Goal: Task Accomplishment & Management: Use online tool/utility

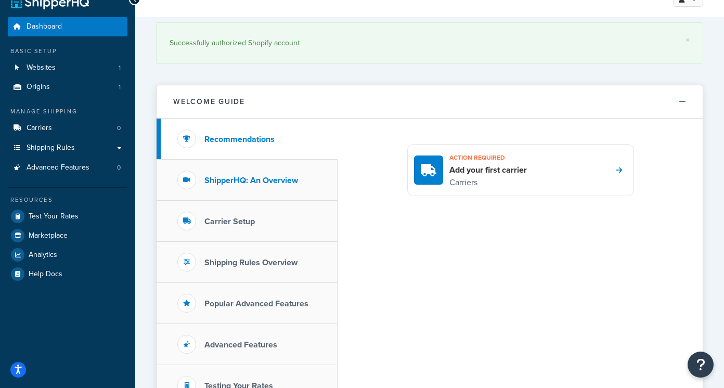
scroll to position [20, 0]
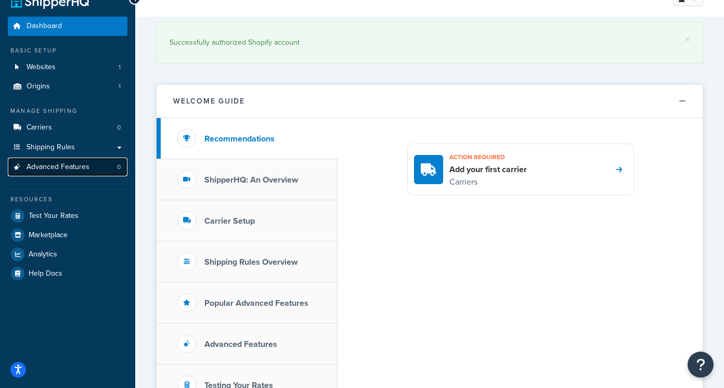
click at [74, 164] on span "Advanced Features" at bounding box center [58, 167] width 63 height 9
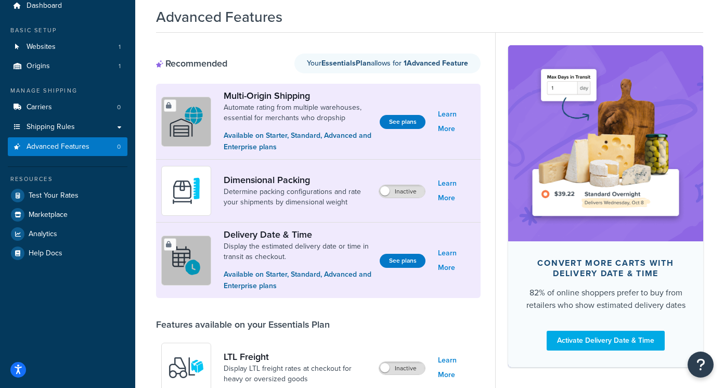
scroll to position [67, 0]
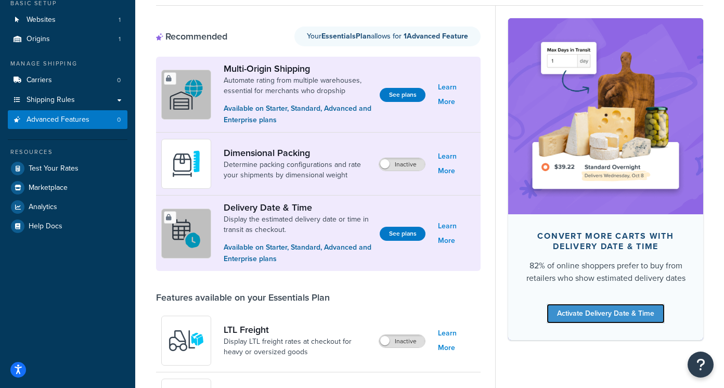
click at [637, 316] on link "Activate Delivery Date & Time" at bounding box center [605, 314] width 118 height 20
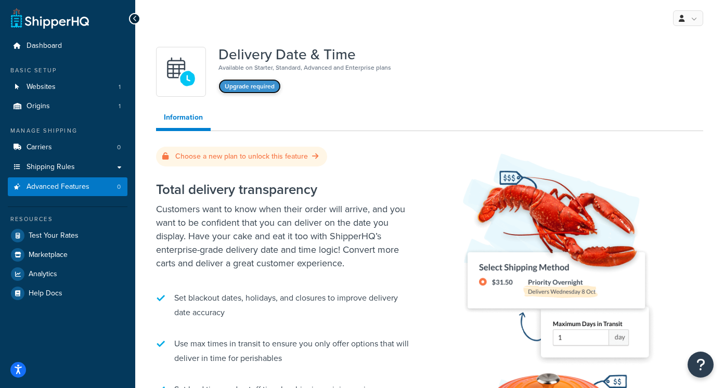
click at [262, 88] on button "Upgrade required" at bounding box center [249, 86] width 62 height 15
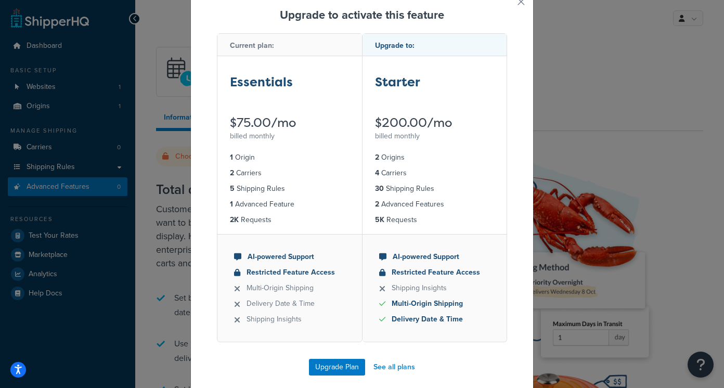
scroll to position [52, 0]
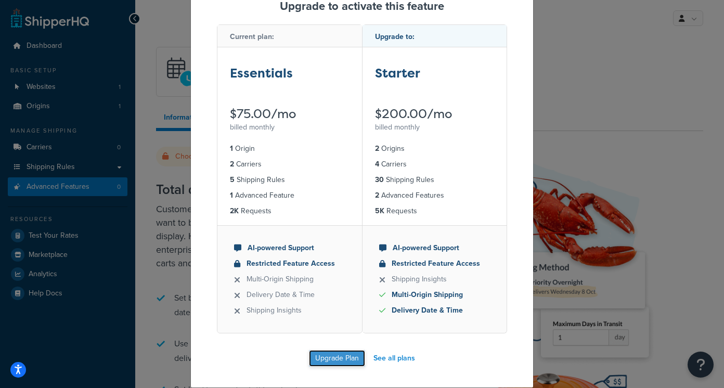
click at [340, 358] on button "Upgrade Plan" at bounding box center [337, 358] width 56 height 17
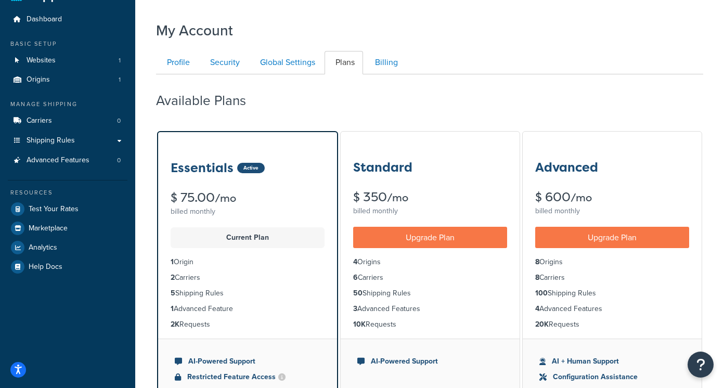
scroll to position [29, 0]
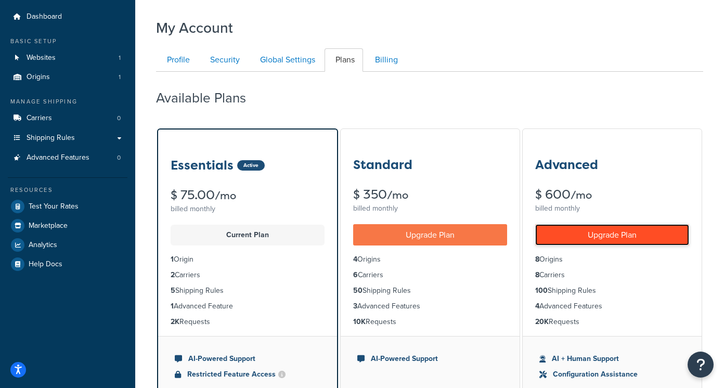
click at [593, 238] on link "Upgrade Plan" at bounding box center [612, 234] width 154 height 21
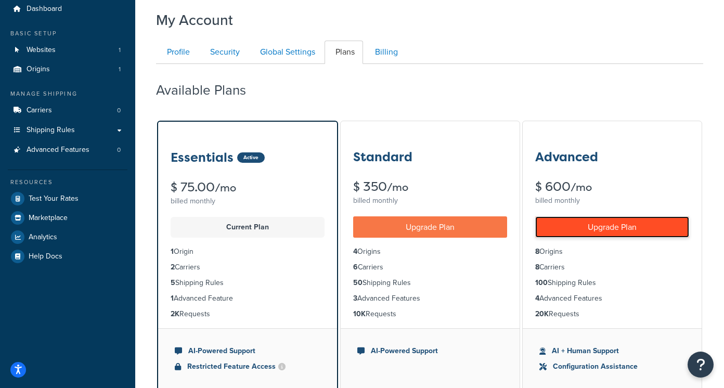
scroll to position [41, 0]
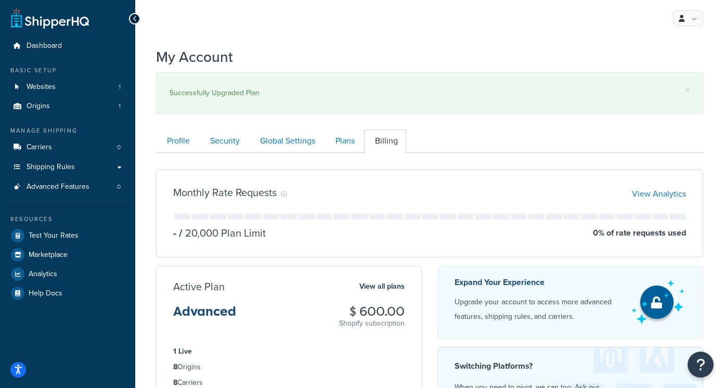
scroll to position [37, 0]
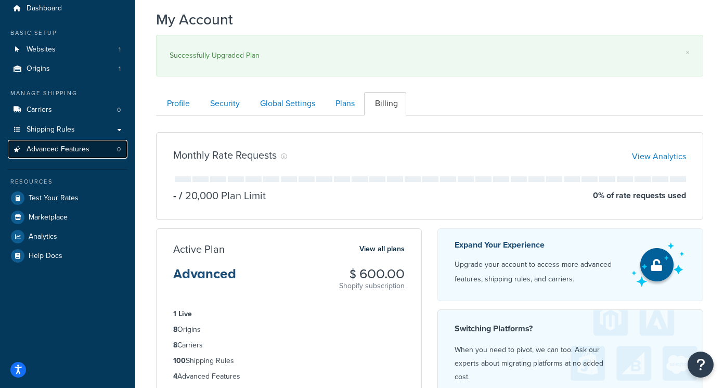
click at [58, 148] on span "Advanced Features" at bounding box center [58, 149] width 63 height 9
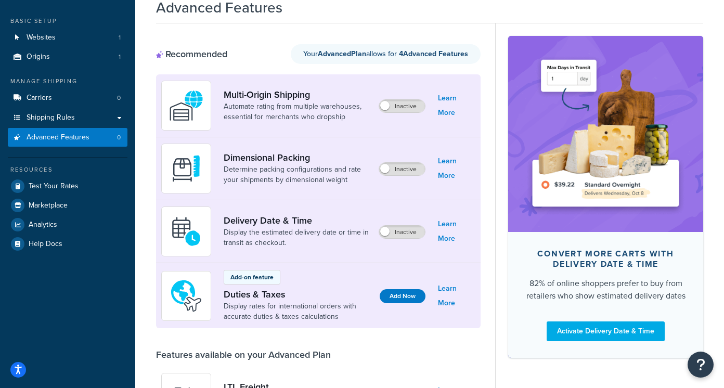
scroll to position [51, 0]
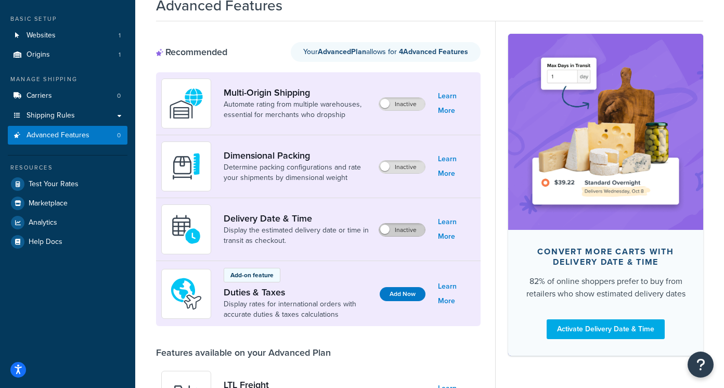
click at [389, 231] on label "Inactive" at bounding box center [402, 230] width 46 height 12
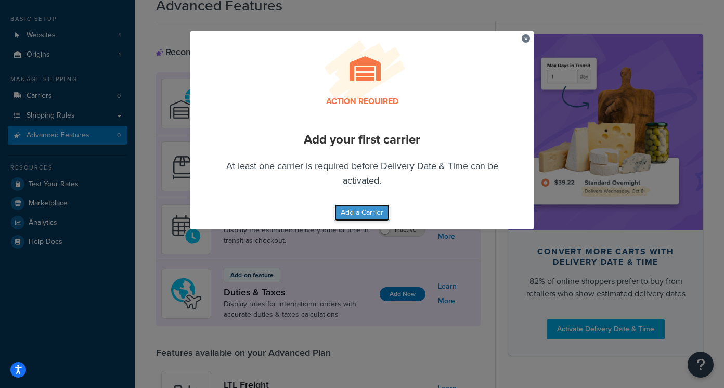
click at [376, 213] on button "Add a Carrier" at bounding box center [361, 212] width 55 height 17
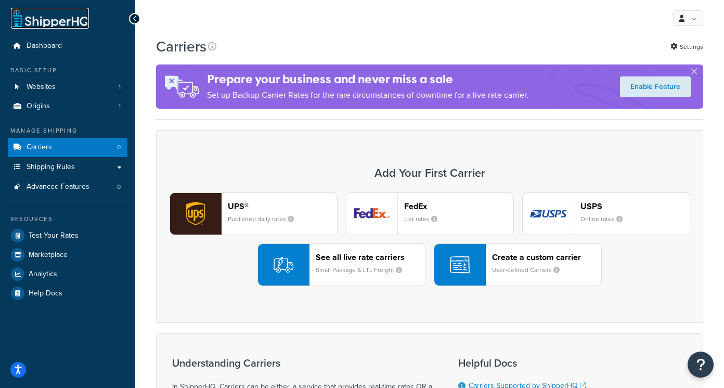
click at [55, 17] on link at bounding box center [50, 18] width 78 height 21
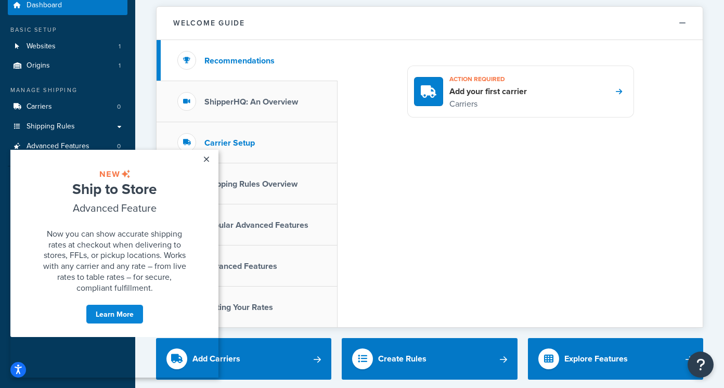
scroll to position [45, 0]
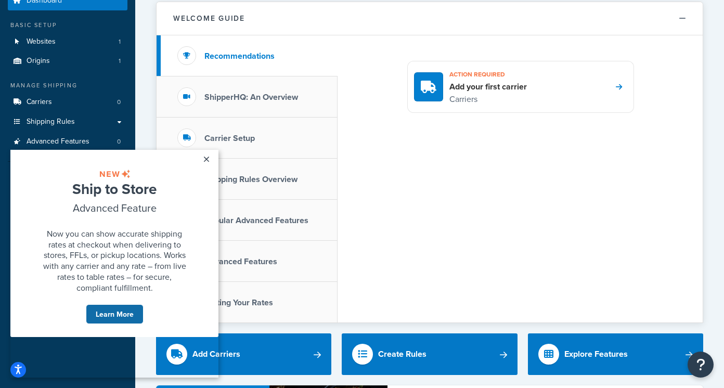
click at [122, 324] on link "Learn More" at bounding box center [115, 314] width 58 height 20
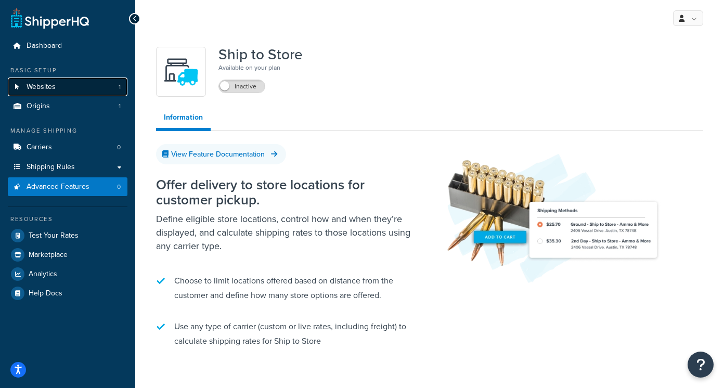
click at [44, 87] on span "Websites" at bounding box center [41, 87] width 29 height 9
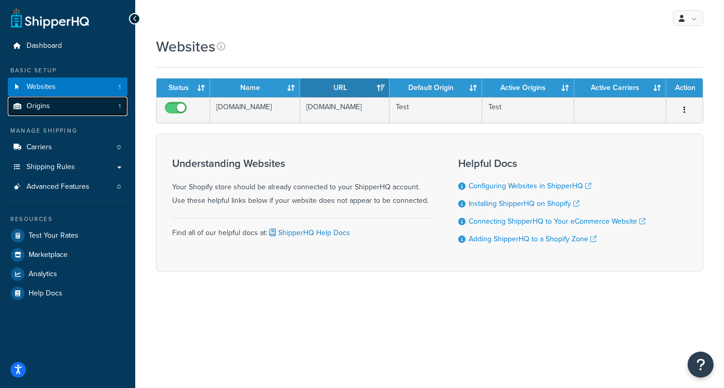
click at [42, 102] on span "Origins" at bounding box center [38, 106] width 23 height 9
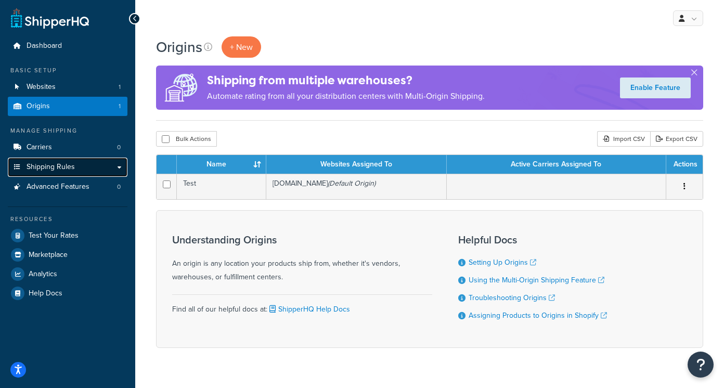
click at [121, 164] on link "Shipping Rules" at bounding box center [68, 166] width 120 height 19
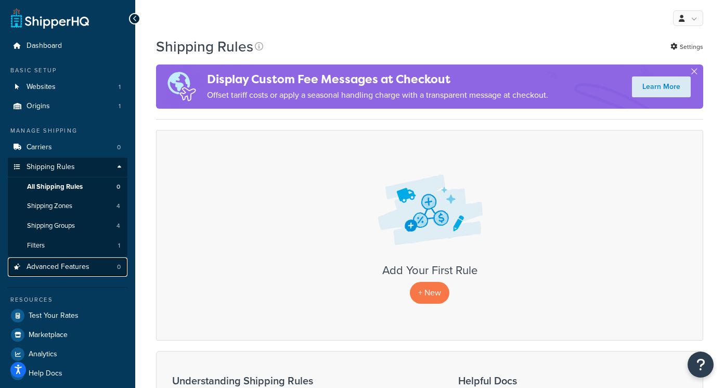
click at [78, 268] on span "Advanced Features" at bounding box center [58, 266] width 63 height 9
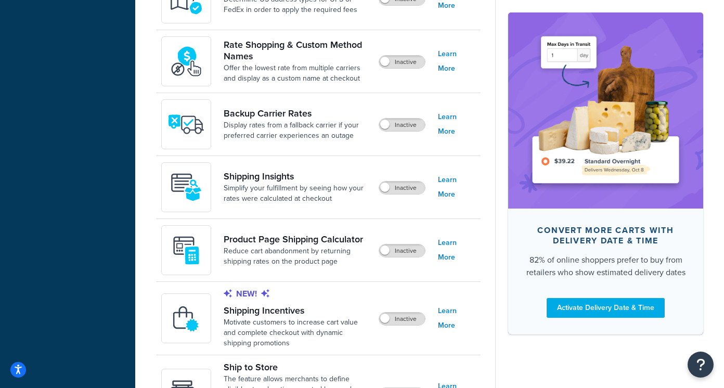
scroll to position [575, 0]
click at [403, 190] on label "Inactive" at bounding box center [402, 187] width 46 height 12
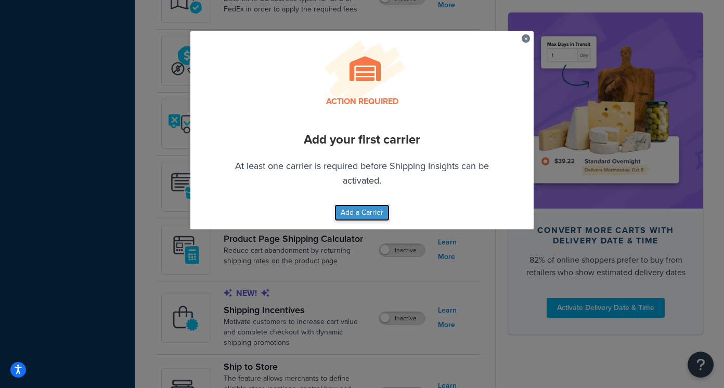
click at [372, 215] on button "Add a Carrier" at bounding box center [361, 212] width 55 height 17
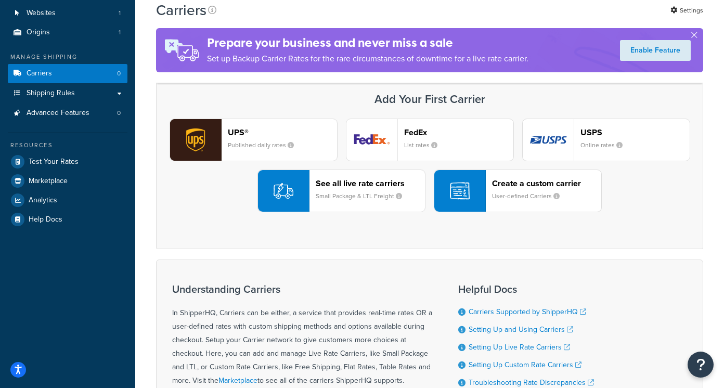
scroll to position [16, 0]
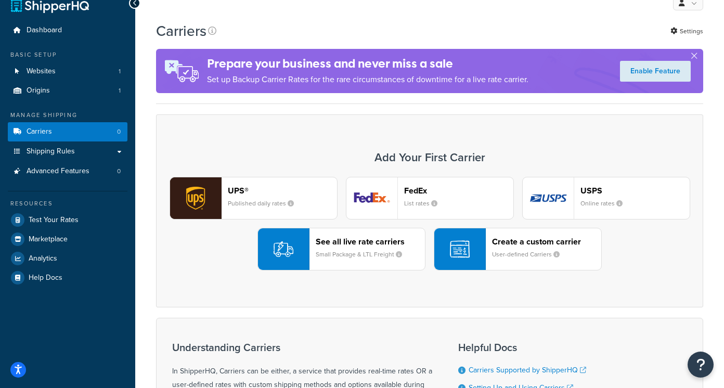
click at [483, 245] on div "button" at bounding box center [459, 249] width 51 height 42
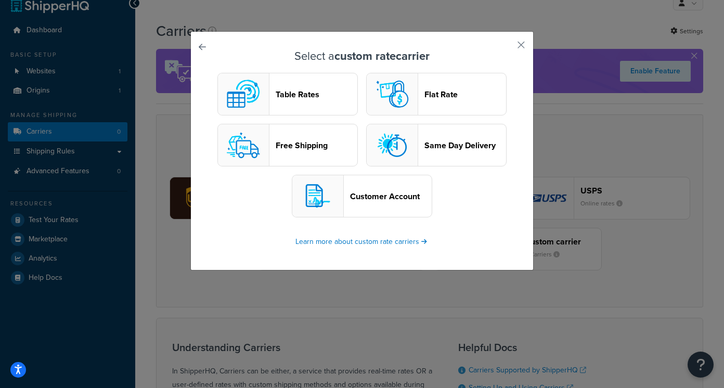
click at [330, 150] on button "Free Shipping" at bounding box center [287, 145] width 140 height 43
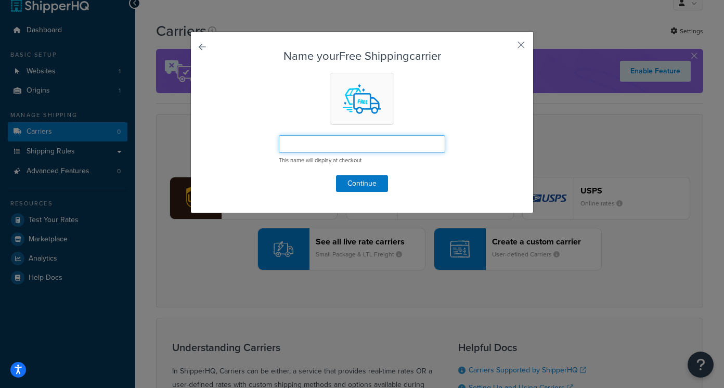
click at [337, 146] on input "text" at bounding box center [362, 144] width 166 height 18
type input "Free Shipping"
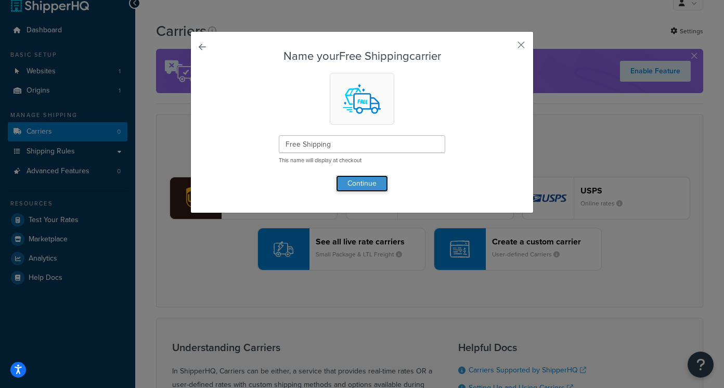
click at [369, 186] on button "Continue" at bounding box center [362, 183] width 52 height 17
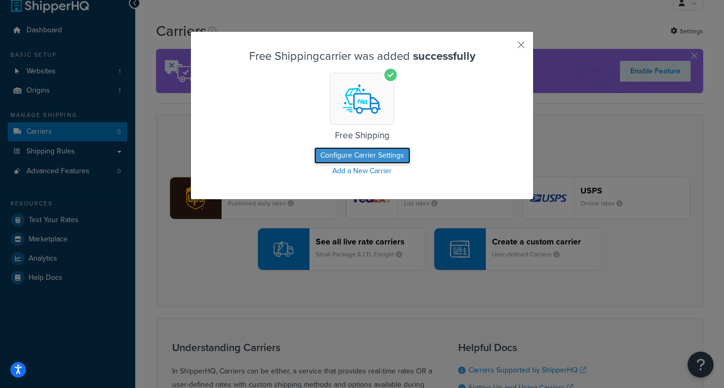
click at [376, 156] on button "Configure Carrier Settings" at bounding box center [362, 155] width 96 height 17
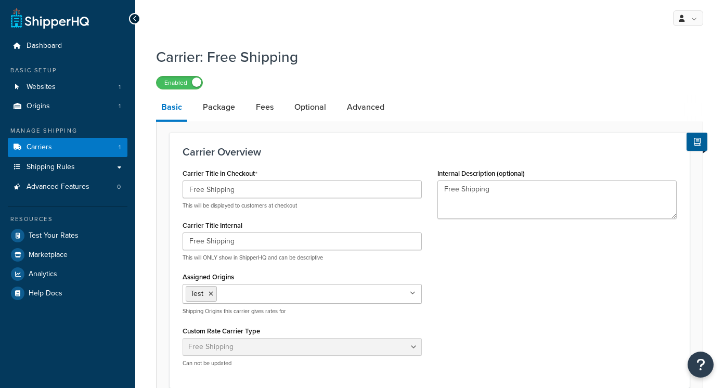
select select "free"
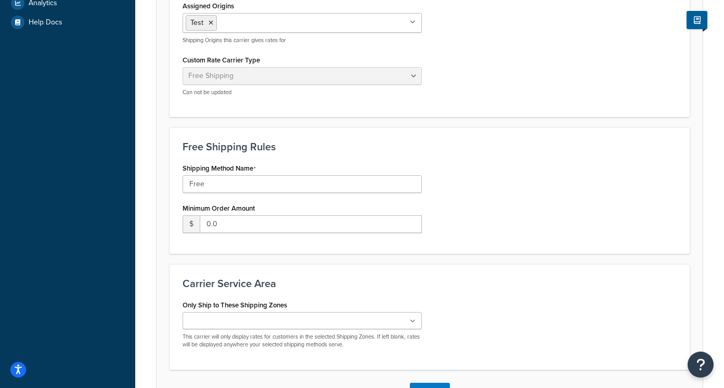
scroll to position [272, 0]
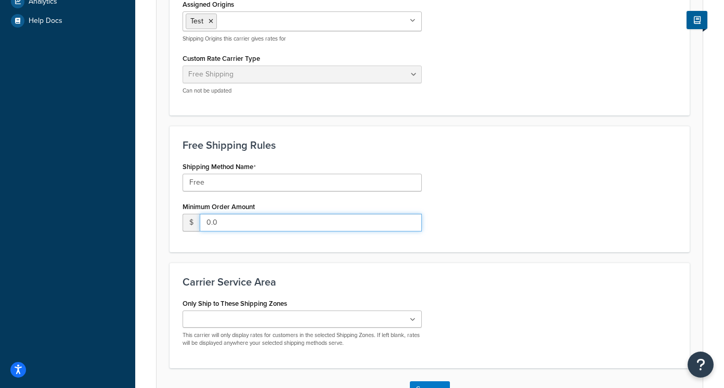
click at [369, 226] on input "0.0" at bounding box center [311, 223] width 222 height 18
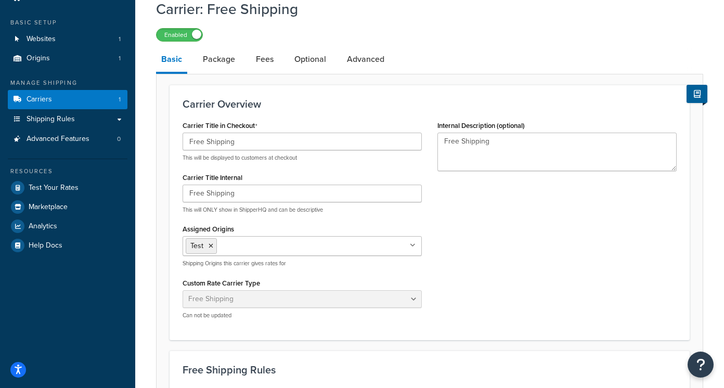
scroll to position [0, 0]
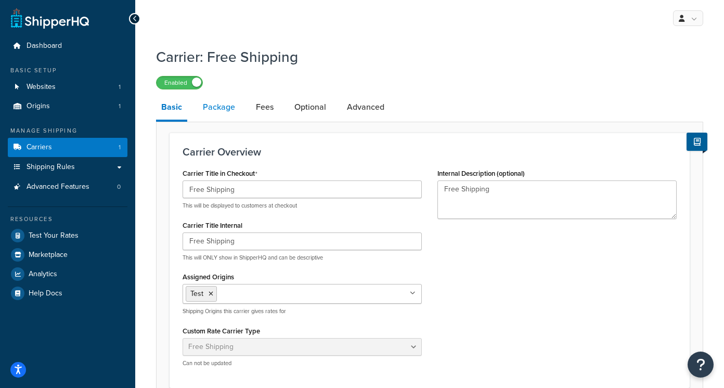
click at [218, 104] on link "Package" at bounding box center [219, 107] width 43 height 25
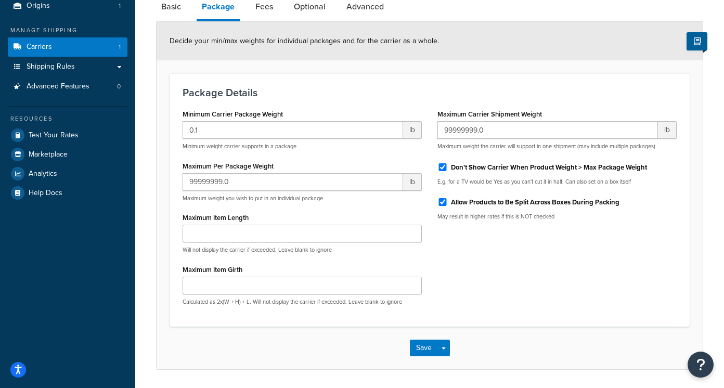
scroll to position [71, 0]
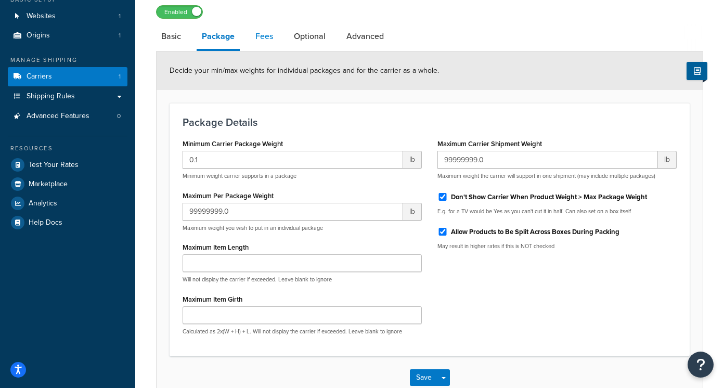
click at [269, 40] on link "Fees" at bounding box center [264, 36] width 28 height 25
select select "AFTER"
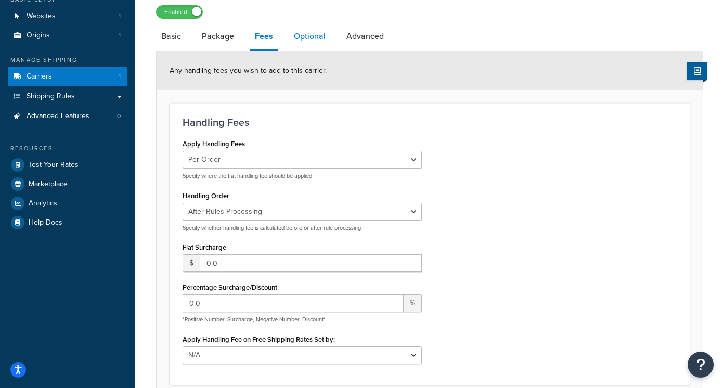
click at [309, 37] on link "Optional" at bounding box center [309, 36] width 42 height 25
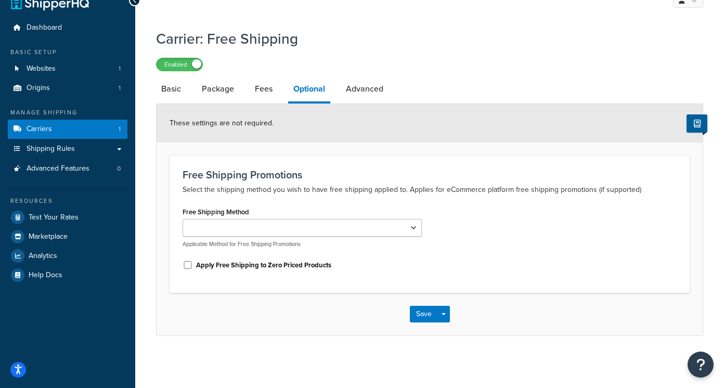
scroll to position [19, 0]
click at [360, 89] on link "Advanced" at bounding box center [364, 88] width 48 height 25
select select "false"
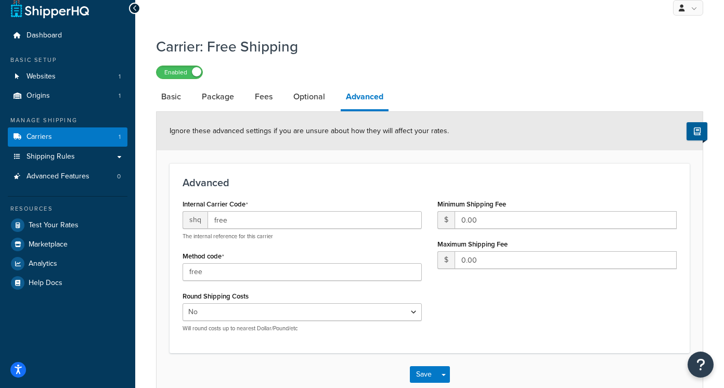
scroll to position [10, 0]
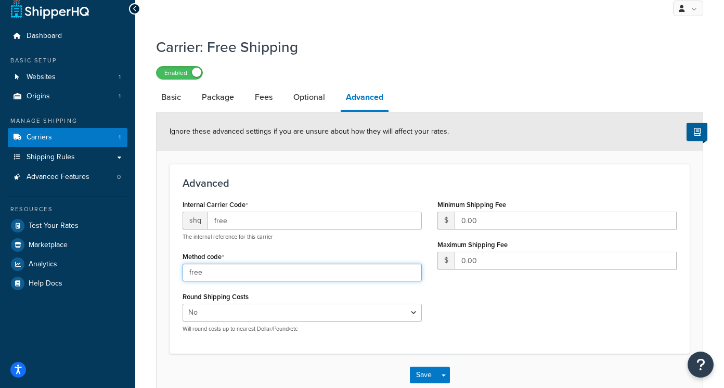
click at [282, 270] on input "free" at bounding box center [301, 273] width 239 height 18
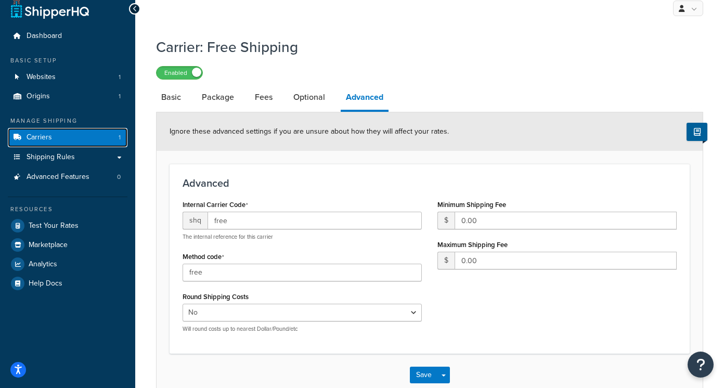
click at [65, 137] on link "Carriers 1" at bounding box center [68, 137] width 120 height 19
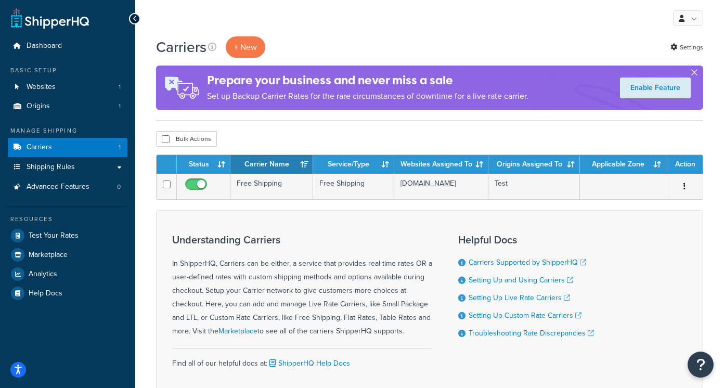
click at [693, 73] on button "button" at bounding box center [693, 74] width 3 height 3
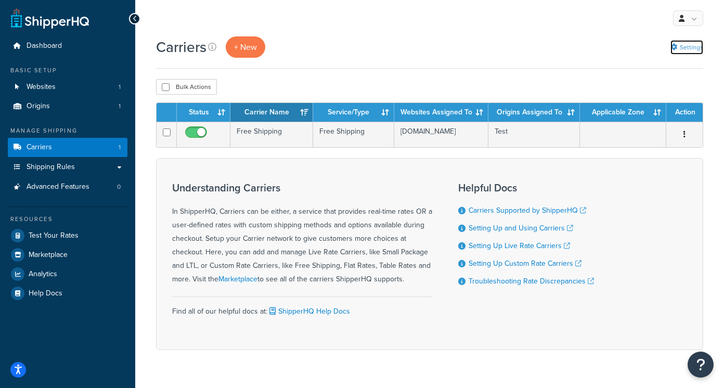
click at [692, 49] on link "Settings" at bounding box center [686, 47] width 33 height 15
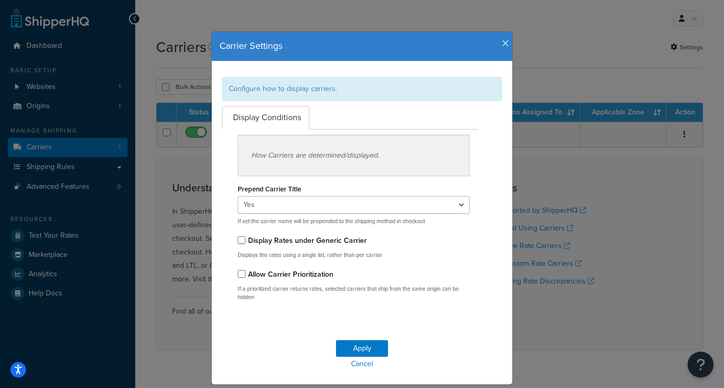
click at [507, 40] on icon "button" at bounding box center [505, 43] width 7 height 9
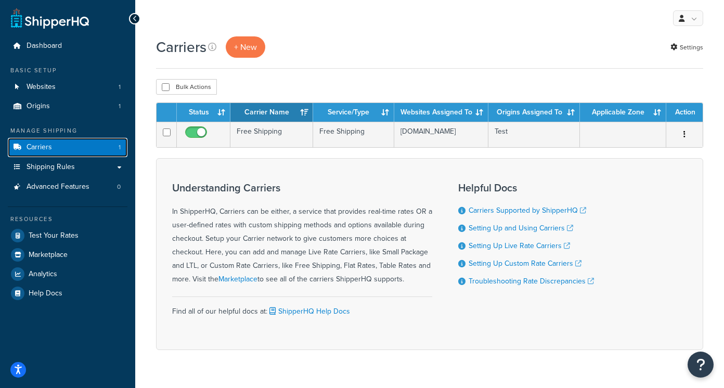
click at [42, 149] on span "Carriers" at bounding box center [39, 147] width 25 height 9
click at [258, 49] on button "+ New" at bounding box center [246, 46] width 40 height 21
click at [252, 46] on button "+ New" at bounding box center [246, 46] width 40 height 21
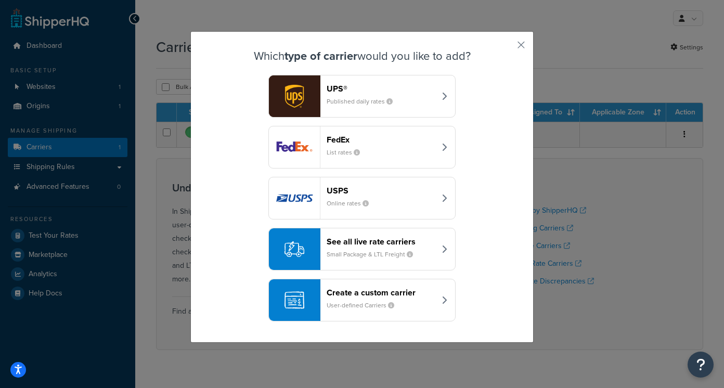
click at [366, 300] on div "Create a custom carrier User-defined Carriers" at bounding box center [380, 299] width 109 height 25
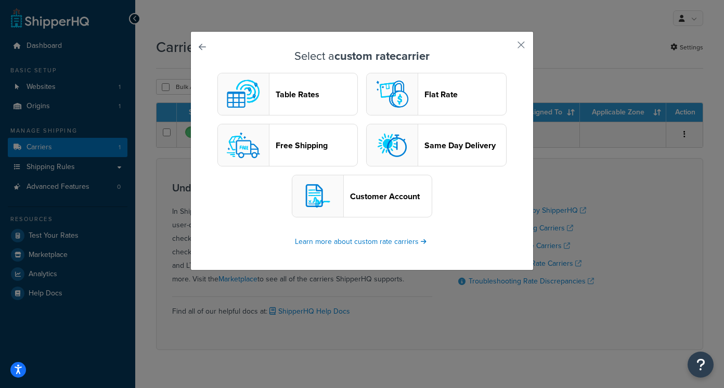
click at [391, 198] on header "Customer Account" at bounding box center [391, 196] width 82 height 10
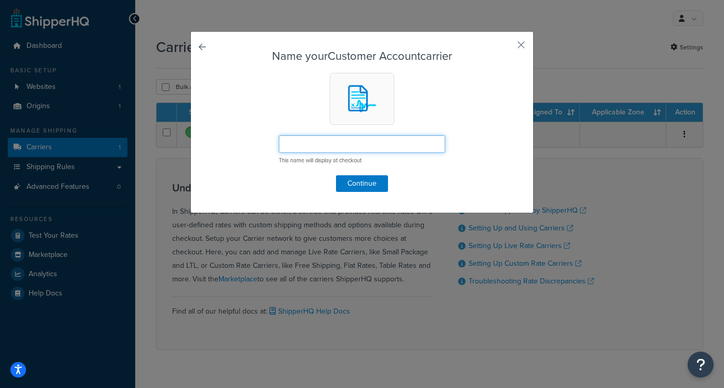
click at [376, 147] on input "text" at bounding box center [362, 144] width 166 height 18
type input "Another Carrier"
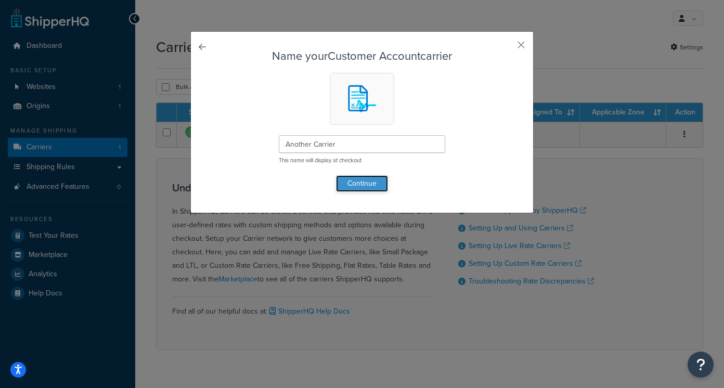
click at [373, 186] on button "Continue" at bounding box center [362, 183] width 52 height 17
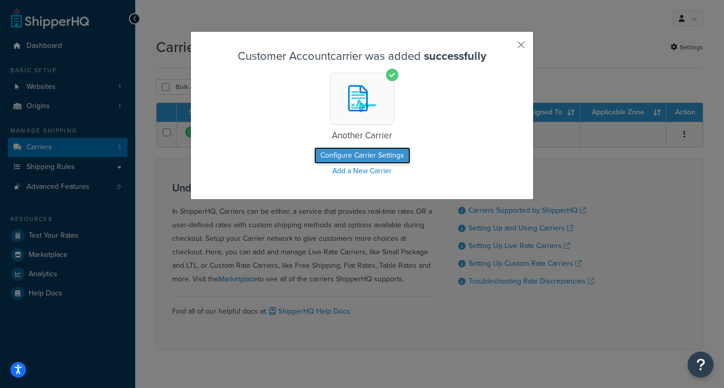
click at [382, 153] on button "Configure Carrier Settings" at bounding box center [362, 155] width 96 height 17
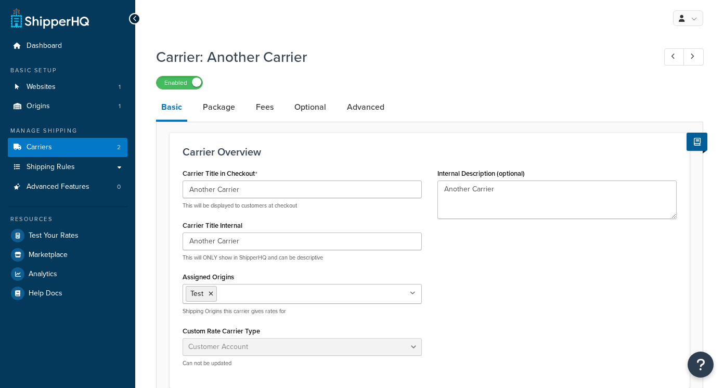
select select "customerAccount"
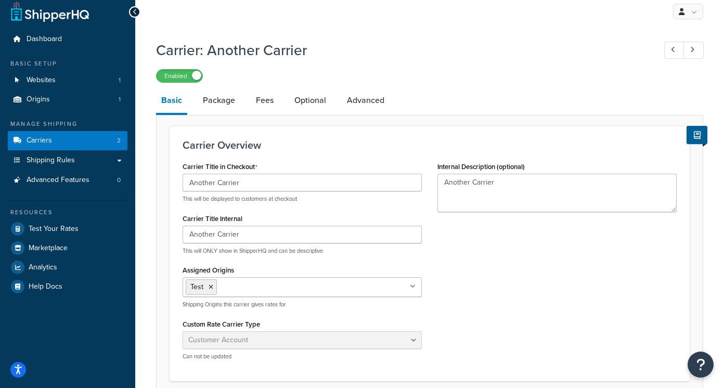
scroll to position [10, 0]
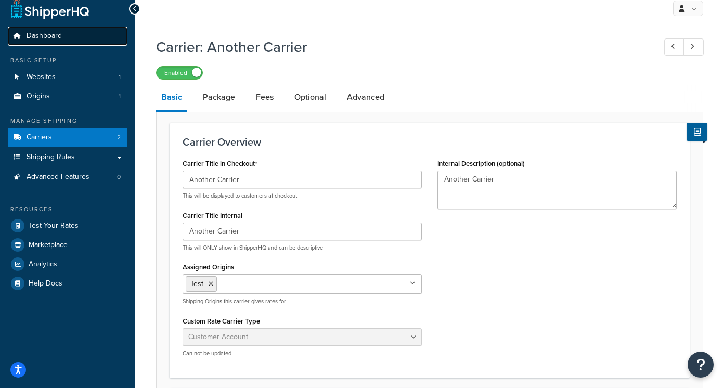
click at [52, 35] on span "Dashboard" at bounding box center [44, 36] width 35 height 9
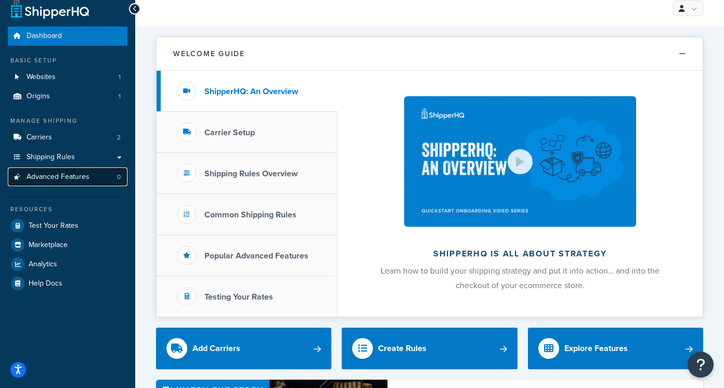
click at [62, 173] on span "Advanced Features" at bounding box center [58, 177] width 63 height 9
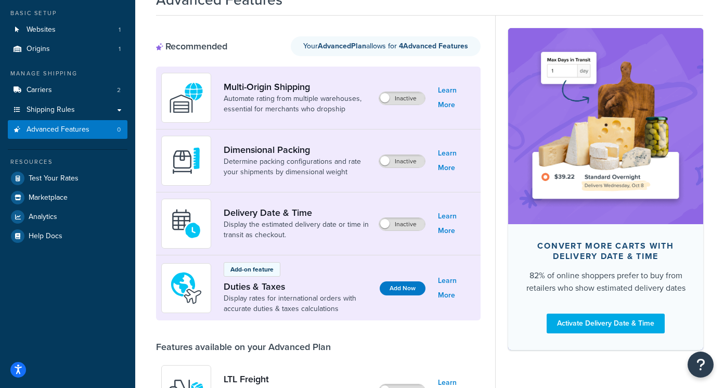
scroll to position [59, 0]
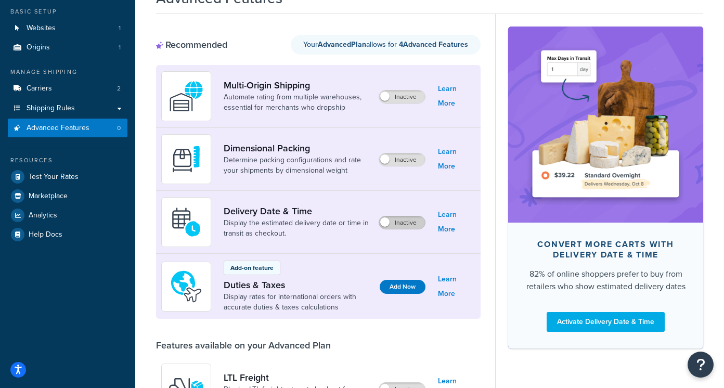
click at [401, 222] on label "Inactive" at bounding box center [402, 222] width 46 height 12
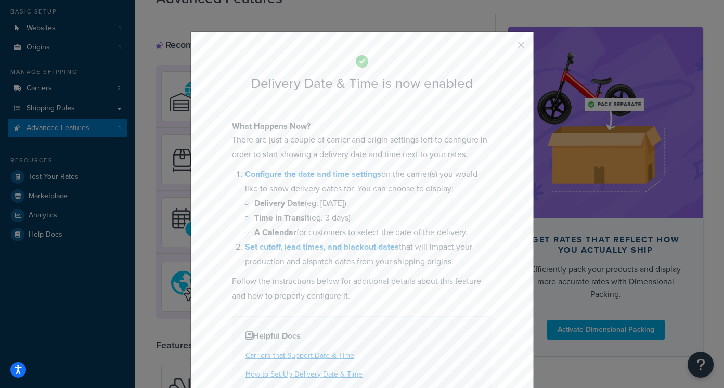
click at [507, 50] on button "button" at bounding box center [505, 48] width 3 height 3
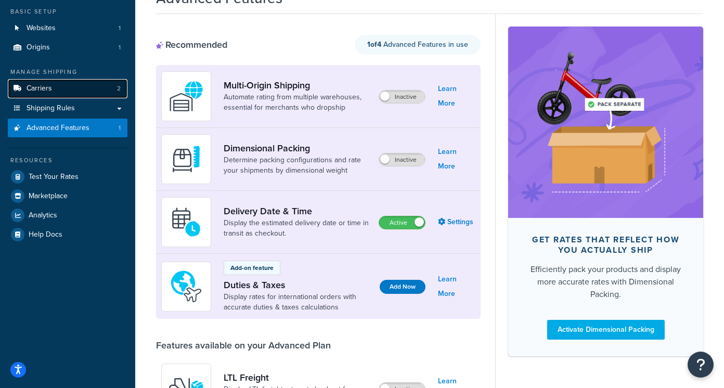
click at [59, 84] on link "Carriers 2" at bounding box center [68, 88] width 120 height 19
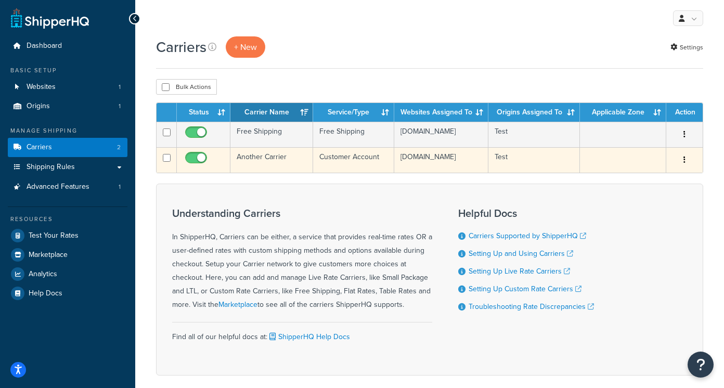
click at [287, 167] on td "Another Carrier" at bounding box center [271, 159] width 83 height 25
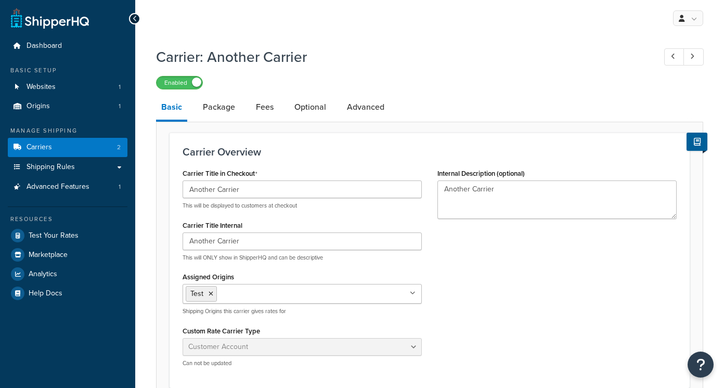
select select "customerAccount"
click at [44, 148] on span "Carriers" at bounding box center [39, 147] width 25 height 9
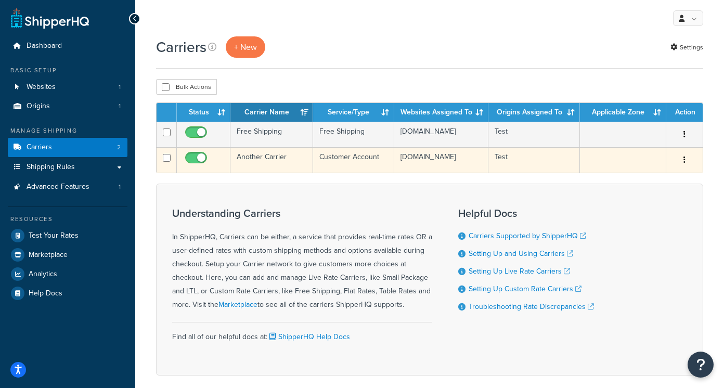
click at [269, 162] on td "Another Carrier" at bounding box center [271, 159] width 83 height 25
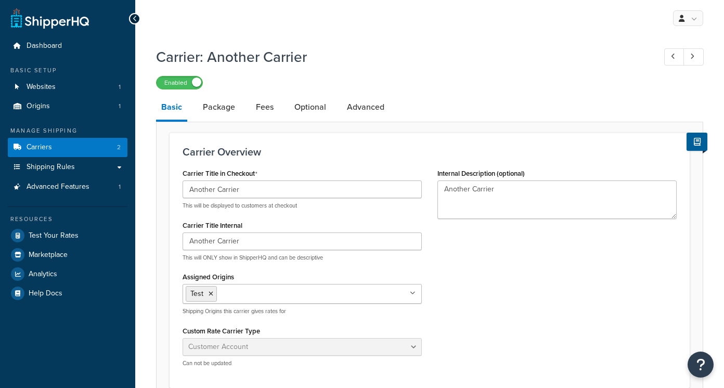
select select "customerAccount"
click at [222, 103] on link "Package" at bounding box center [219, 107] width 43 height 25
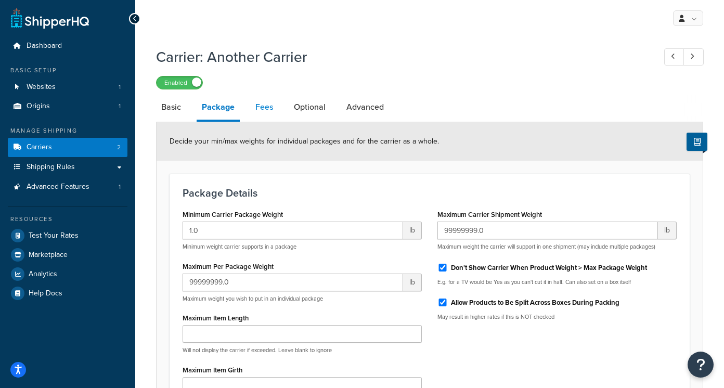
click at [267, 108] on link "Fees" at bounding box center [264, 107] width 28 height 25
select select "AFTER"
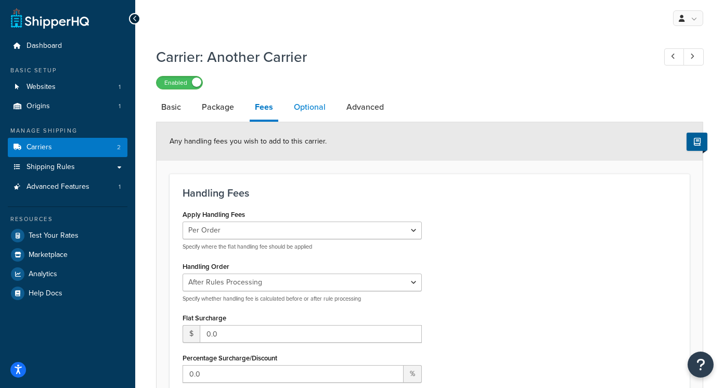
click at [310, 111] on link "Optional" at bounding box center [309, 107] width 42 height 25
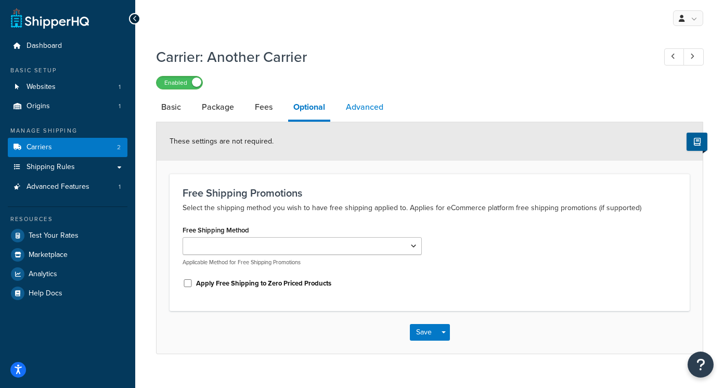
click at [359, 108] on link "Advanced" at bounding box center [364, 107] width 48 height 25
select select "false"
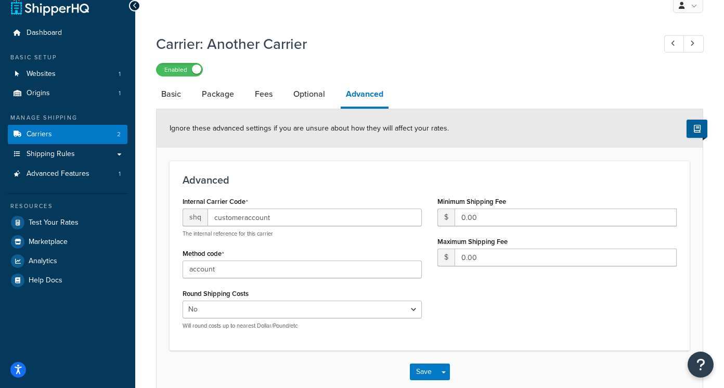
scroll to position [15, 0]
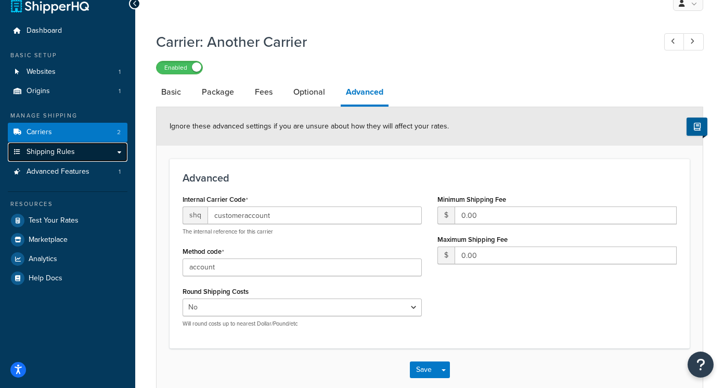
click at [72, 153] on span "Shipping Rules" at bounding box center [51, 152] width 48 height 9
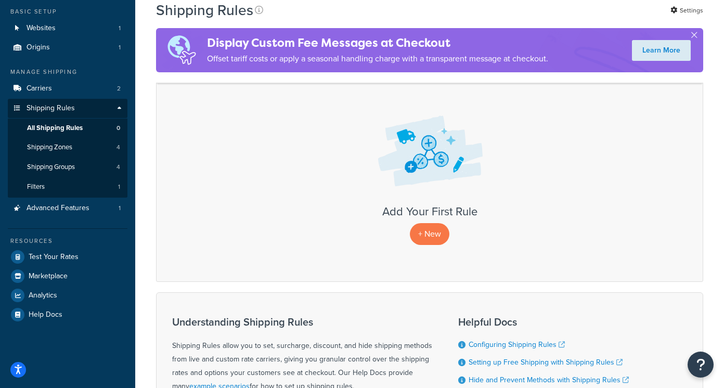
scroll to position [59, 0]
drag, startPoint x: 232, startPoint y: 61, endPoint x: 283, endPoint y: 61, distance: 50.9
click at [283, 61] on p "Offset tariff costs or apply a seasonal handling charge with a transparent mess…" at bounding box center [377, 58] width 341 height 15
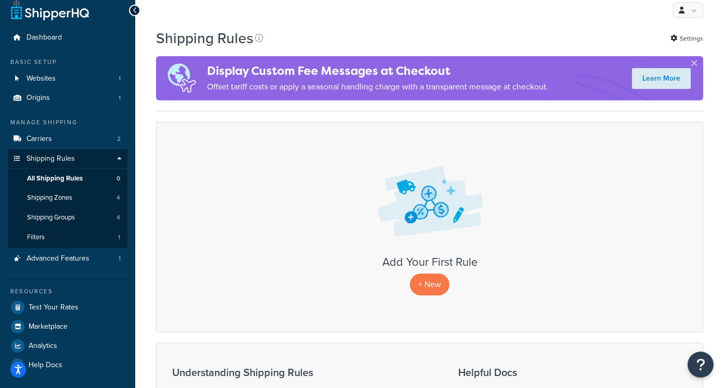
scroll to position [0, 0]
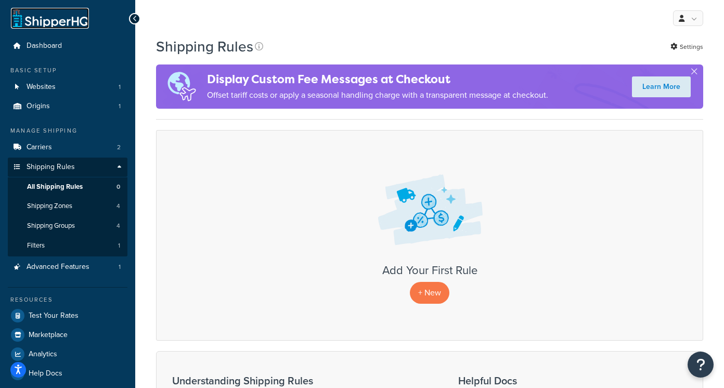
click at [61, 8] on link at bounding box center [50, 18] width 78 height 21
click at [61, 22] on link at bounding box center [50, 18] width 78 height 21
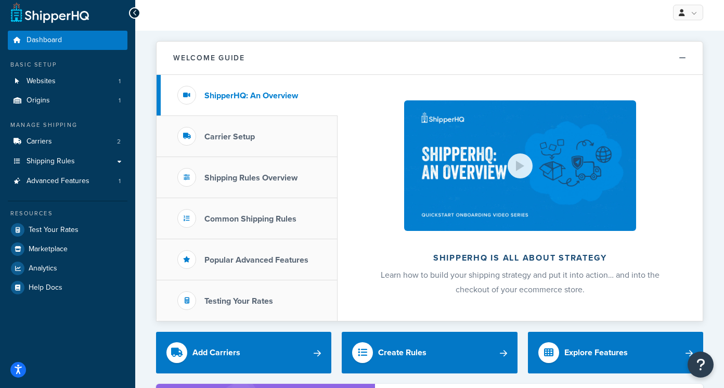
scroll to position [11, 0]
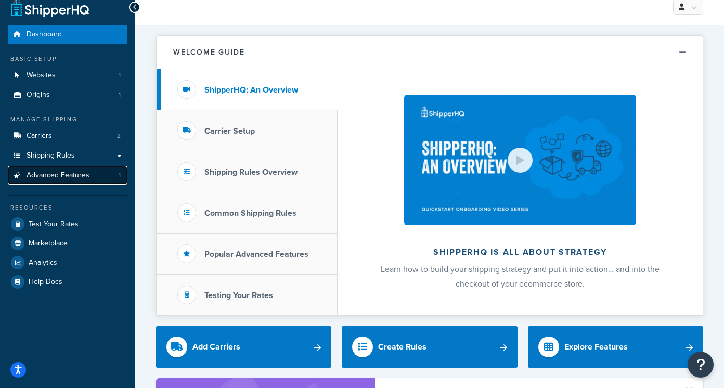
click at [60, 171] on span "Advanced Features" at bounding box center [58, 175] width 63 height 9
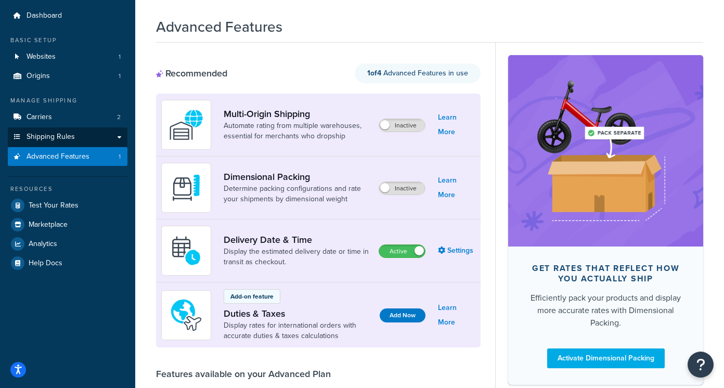
scroll to position [35, 0]
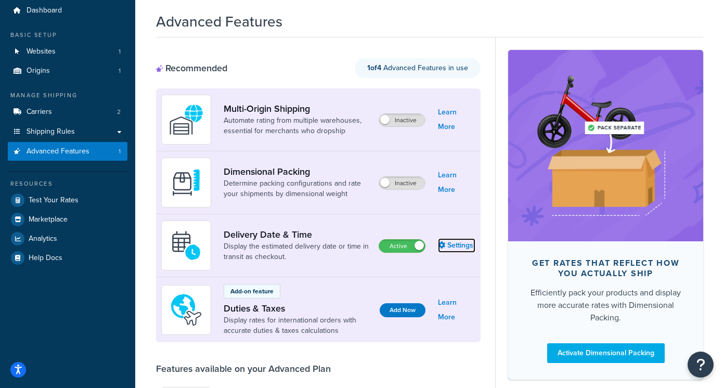
click at [450, 245] on link "Settings" at bounding box center [456, 245] width 37 height 15
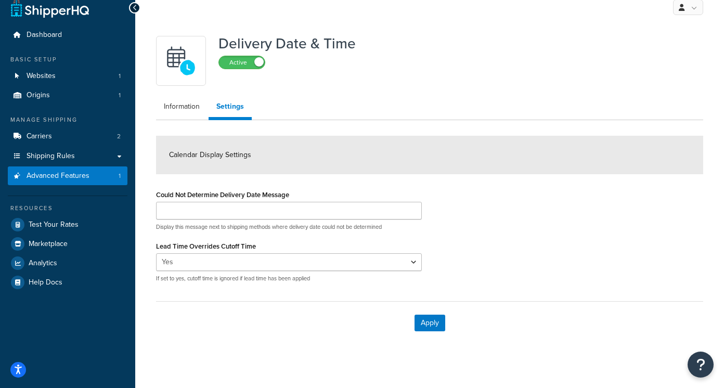
scroll to position [13, 0]
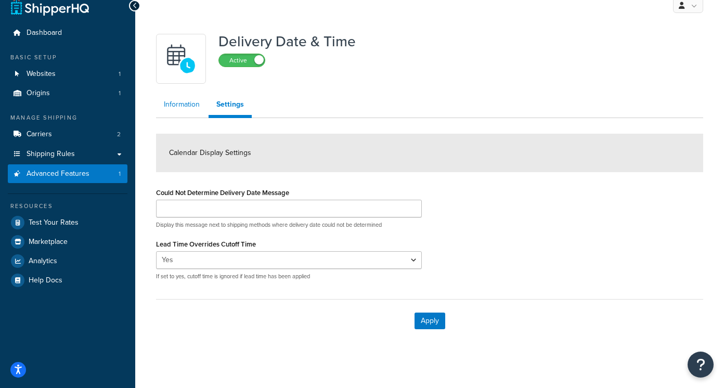
click at [178, 103] on link "Information" at bounding box center [181, 104] width 51 height 21
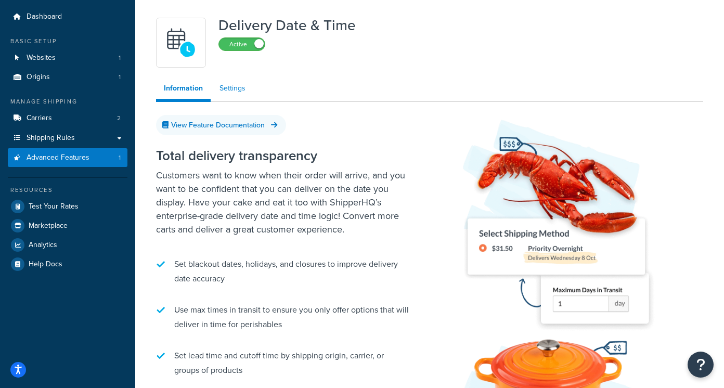
click at [242, 85] on link "Settings" at bounding box center [233, 88] width 42 height 21
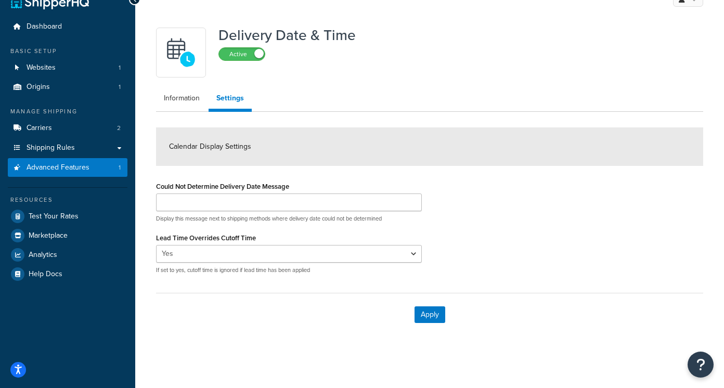
click at [232, 149] on span "Calendar Display Settings" at bounding box center [210, 146] width 82 height 11
click at [233, 259] on select "Yes No" at bounding box center [289, 254] width 266 height 18
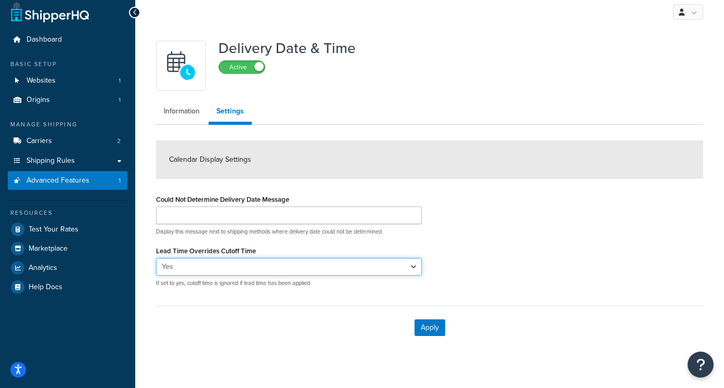
scroll to position [0, 0]
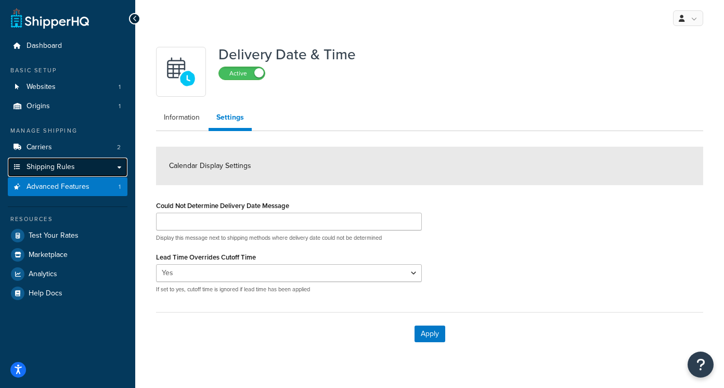
click at [51, 167] on span "Shipping Rules" at bounding box center [51, 167] width 48 height 9
